Goal: Information Seeking & Learning: Learn about a topic

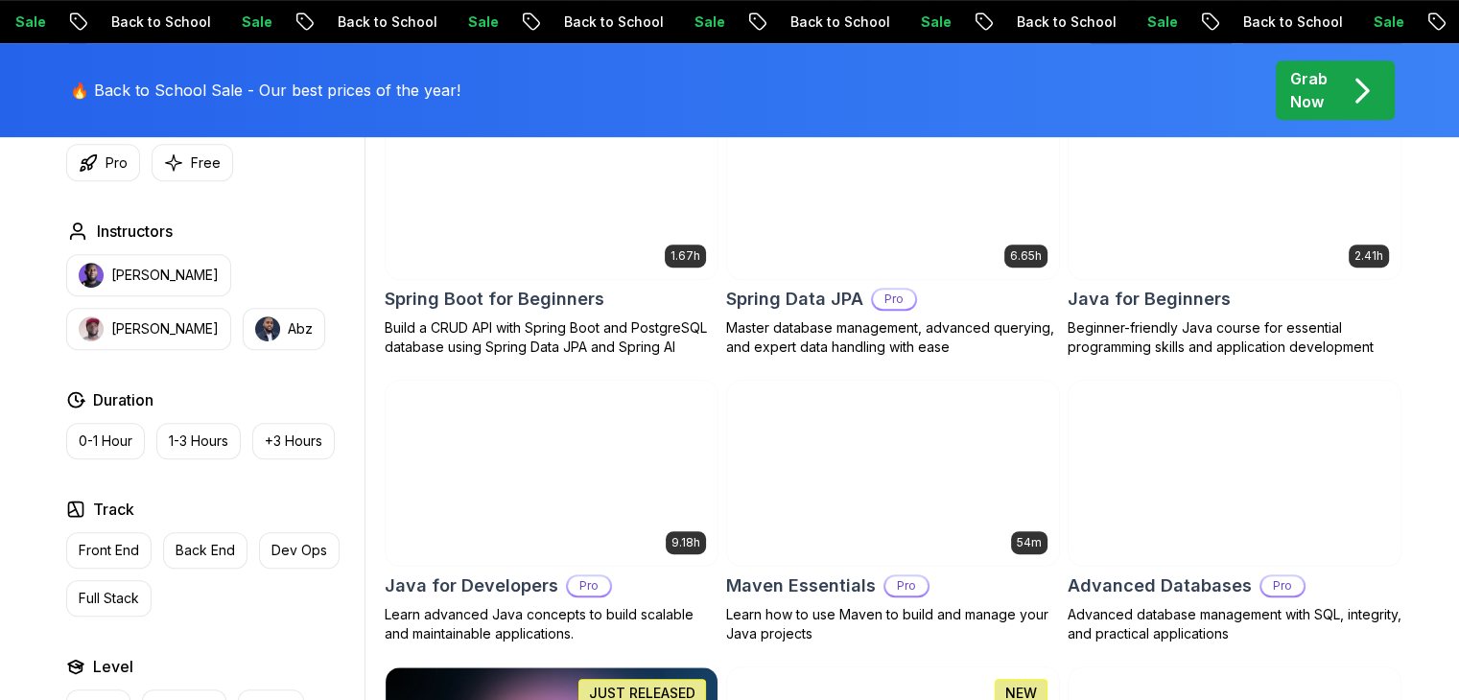
scroll to position [963, 0]
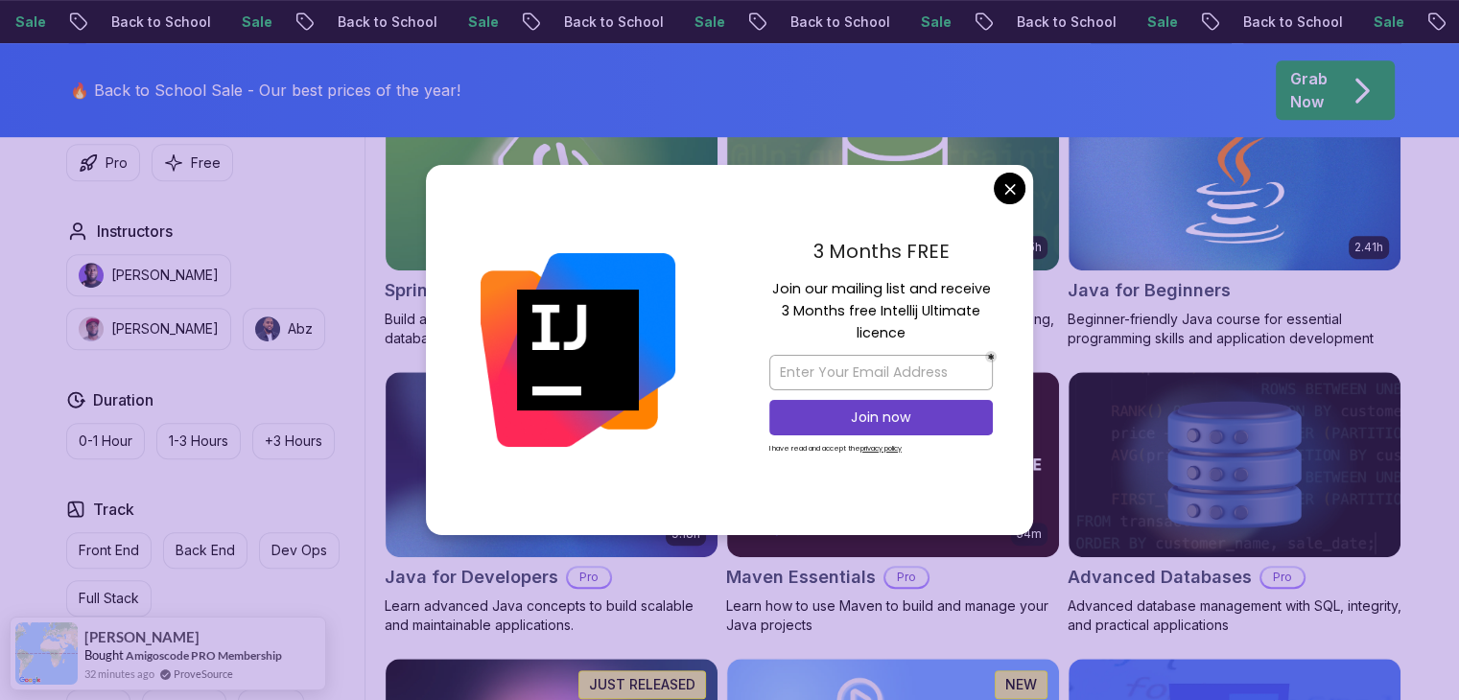
click at [909, 243] on div "3 Months FREE Join our mailing list and receive 3 Months free Intellij Ultimate…" at bounding box center [881, 350] width 304 height 370
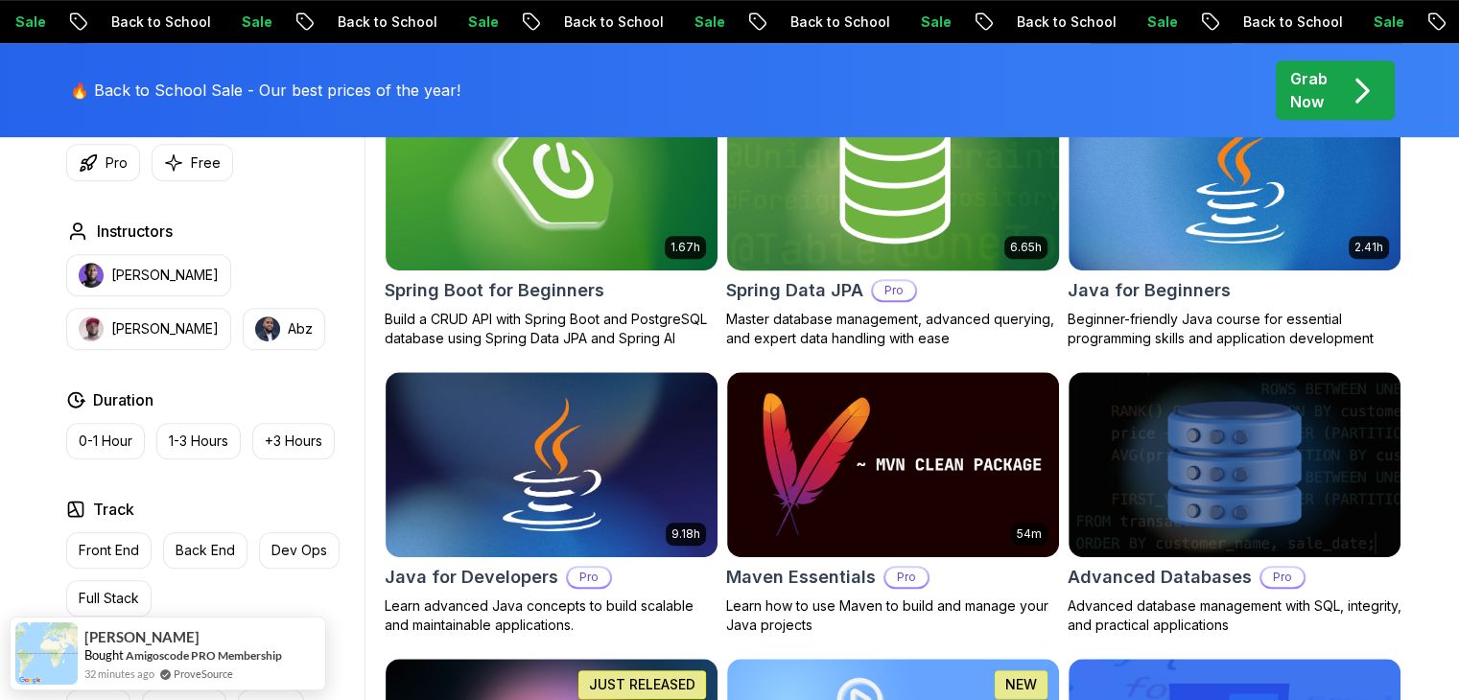
click at [935, 245] on img at bounding box center [893, 177] width 348 height 195
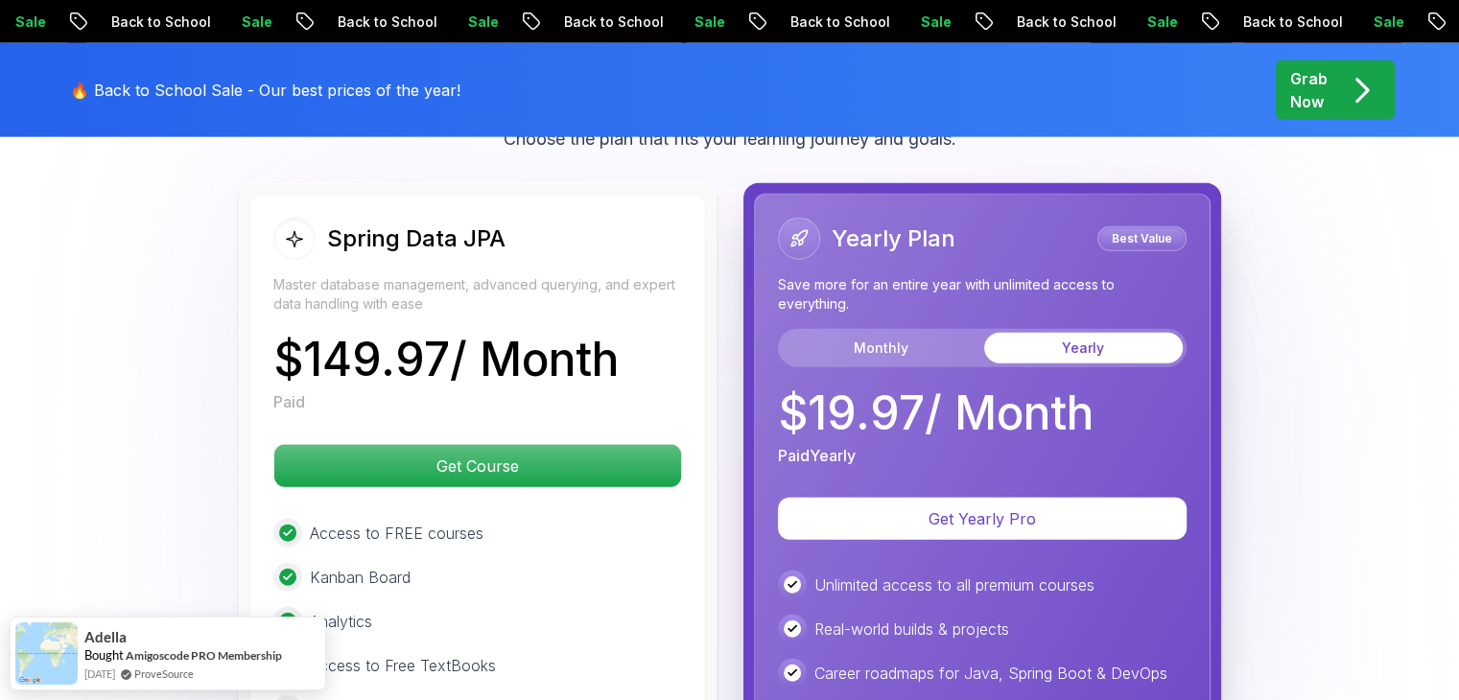
scroll to position [4836, 0]
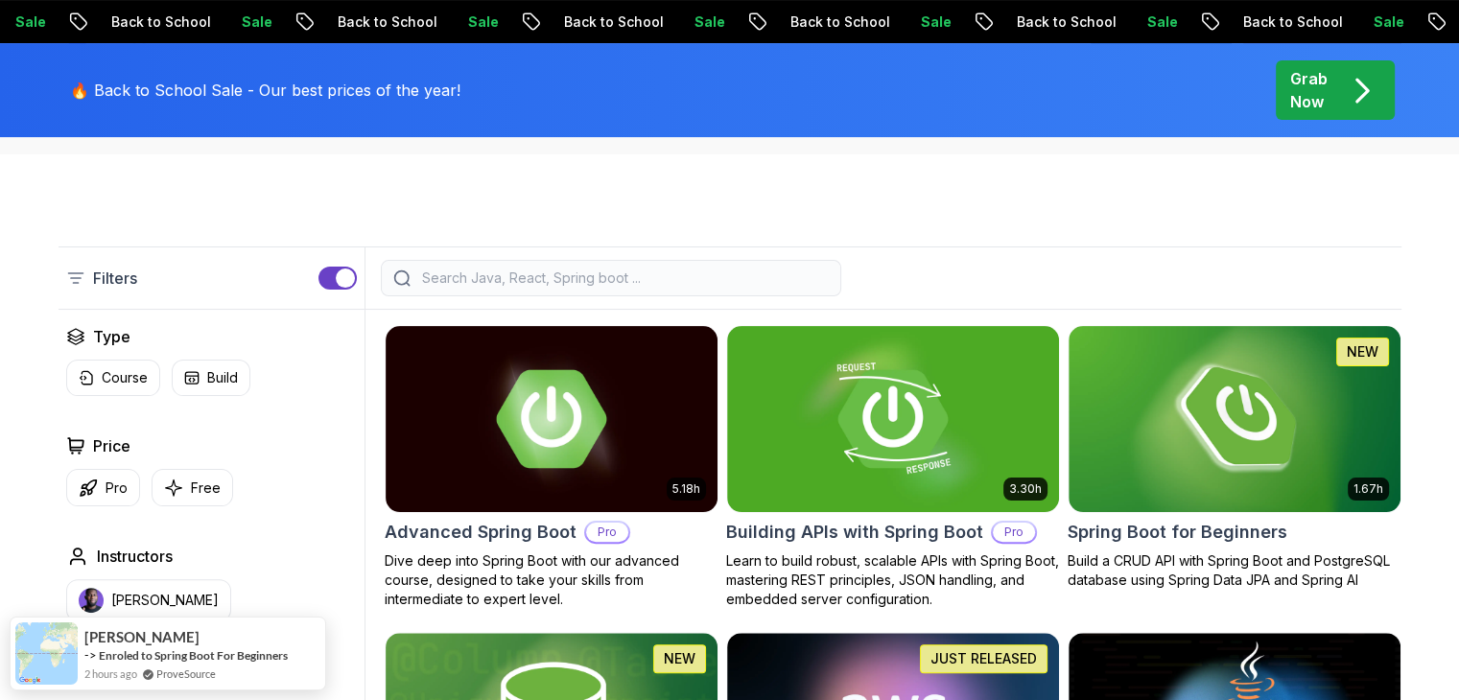
scroll to position [391, 0]
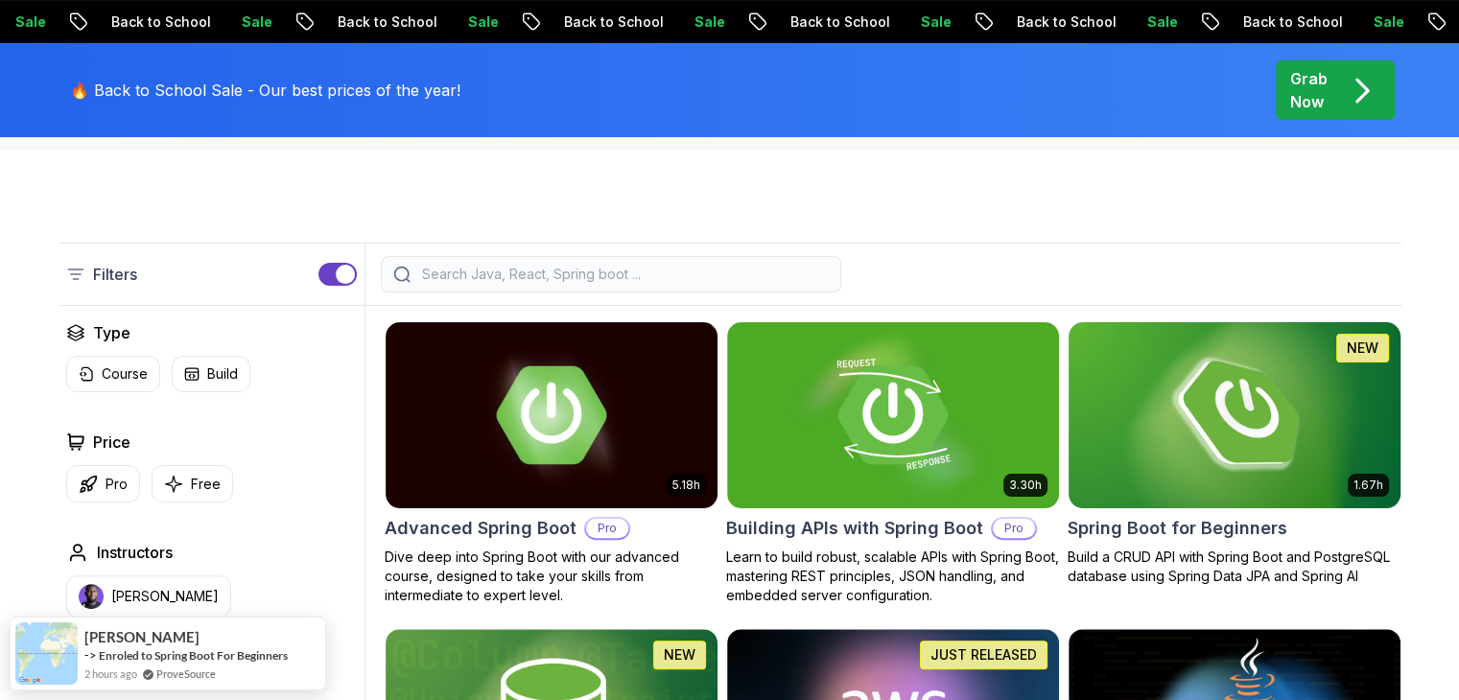
click at [1237, 456] on img at bounding box center [1234, 415] width 348 height 195
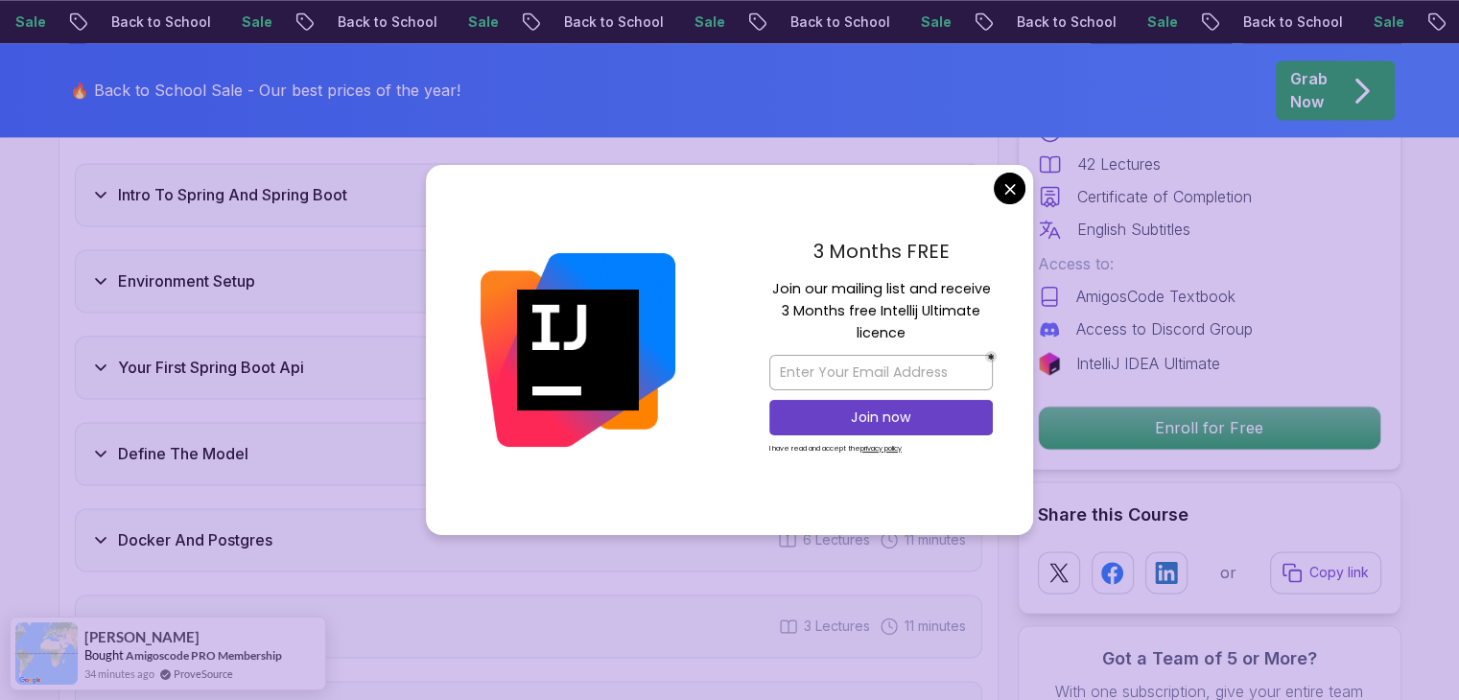
scroll to position [2781, 0]
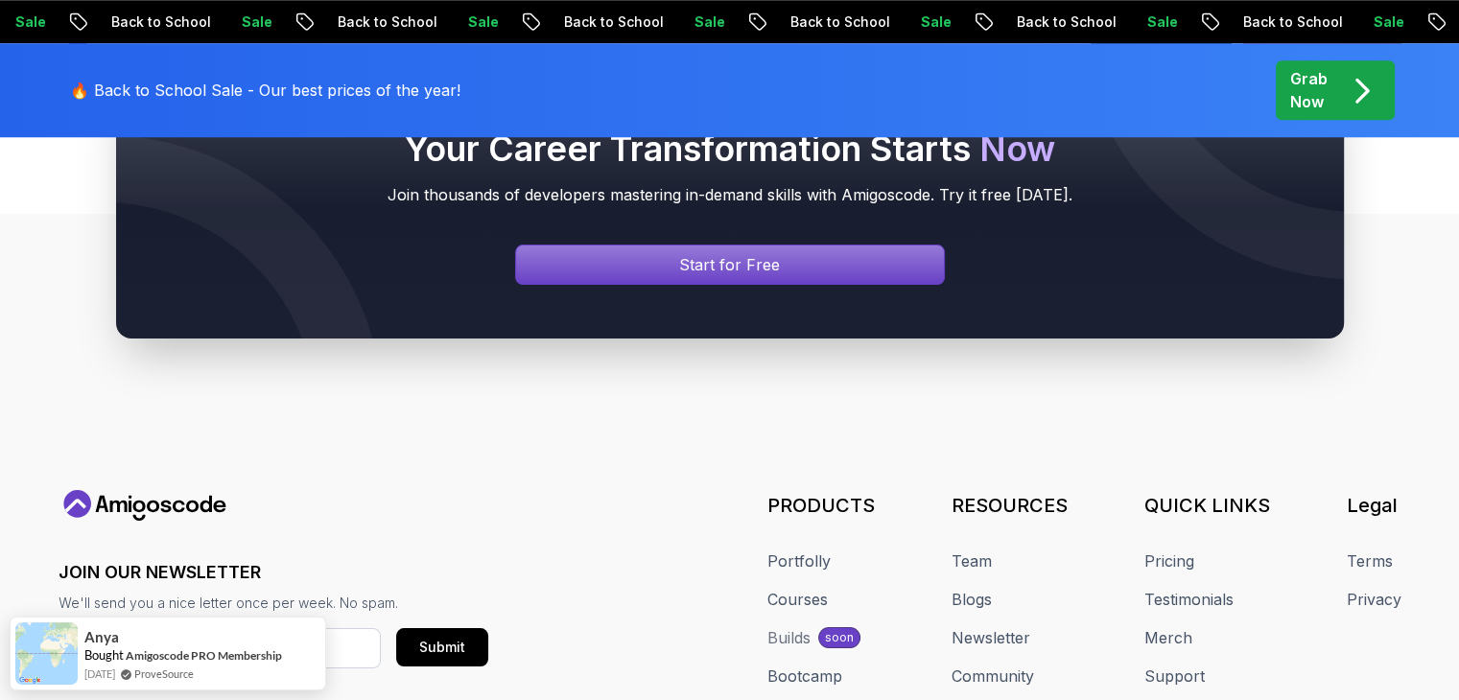
scroll to position [9306, 0]
